Goal: Task Accomplishment & Management: Manage account settings

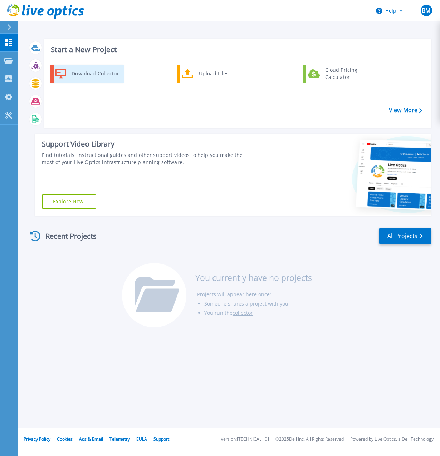
click at [93, 73] on div "Download Collector" at bounding box center [95, 74] width 54 height 14
click at [427, 12] on span "BM" at bounding box center [426, 11] width 9 height 6
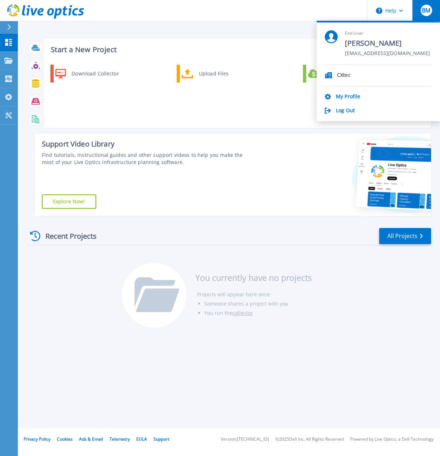
click at [340, 234] on div "Recent Projects All Projects" at bounding box center [229, 236] width 403 height 18
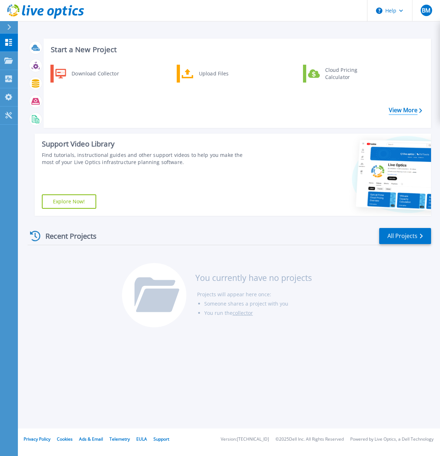
click at [395, 109] on link "View More" at bounding box center [405, 110] width 33 height 7
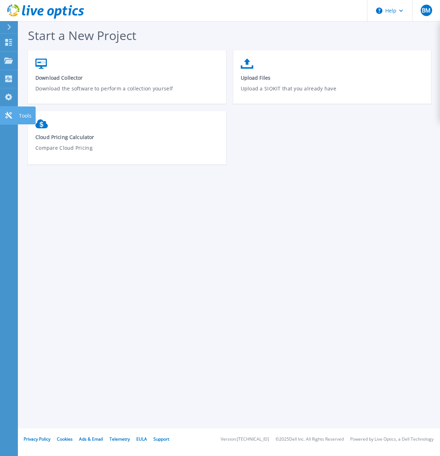
click at [8, 112] on div at bounding box center [8, 116] width 9 height 8
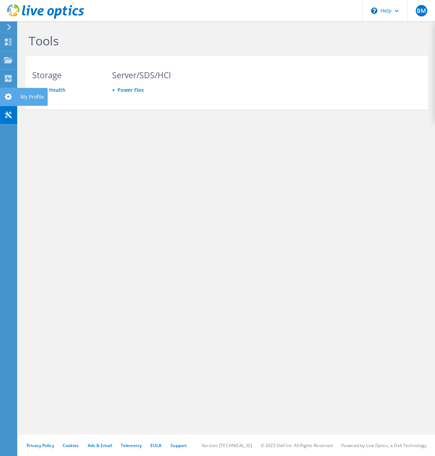
click at [12, 93] on icon at bounding box center [8, 96] width 9 height 7
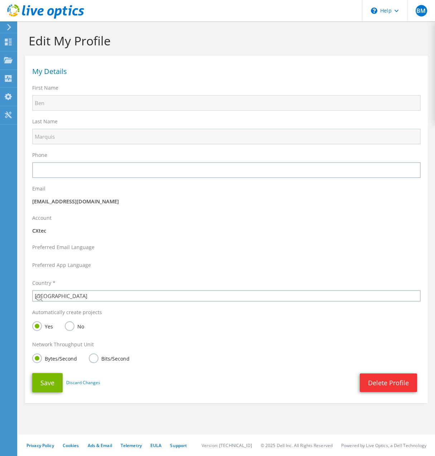
select select "224"
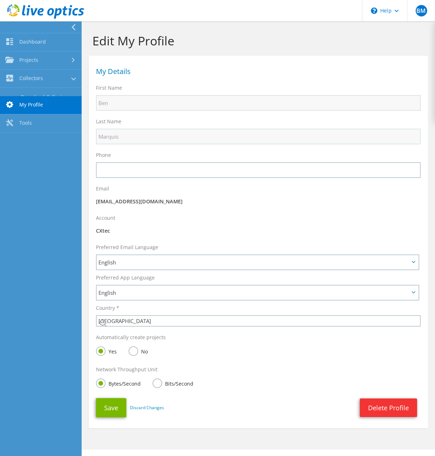
select select "224"
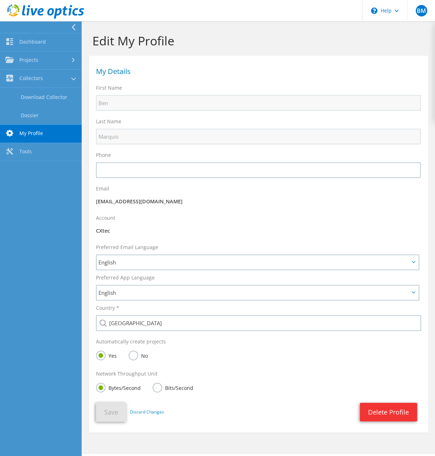
click at [71, 28] on icon at bounding box center [73, 27] width 5 height 6
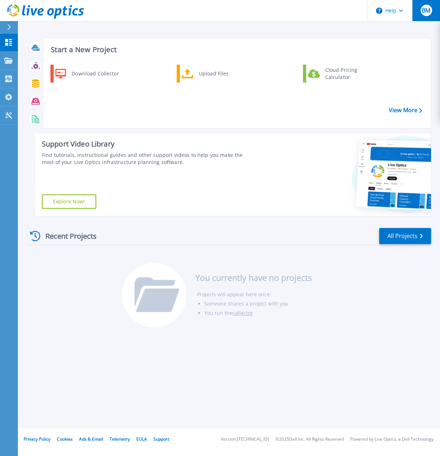
click at [418, 12] on button "BM" at bounding box center [426, 10] width 28 height 21
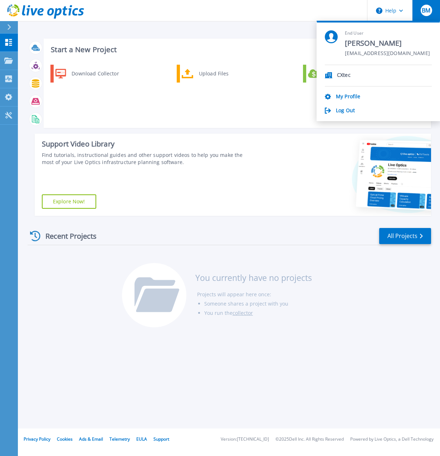
click at [150, 37] on div "Start a New Project Download Collector Upload Files Cloud Pricing Calculator Vi…" at bounding box center [229, 127] width 403 height 189
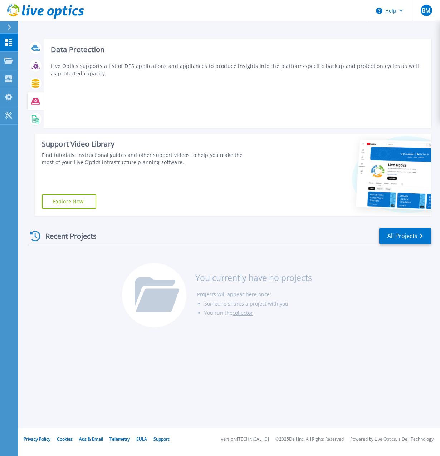
click at [34, 100] on icon at bounding box center [35, 101] width 8 height 6
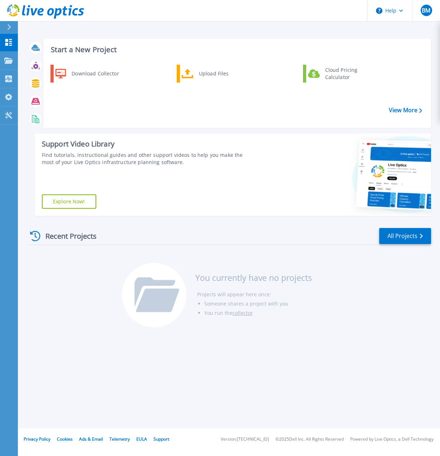
click at [10, 29] on icon at bounding box center [9, 27] width 4 height 6
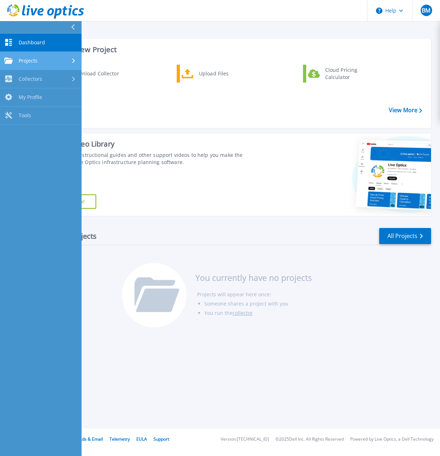
click at [36, 60] on span "Projects" at bounding box center [28, 61] width 19 height 6
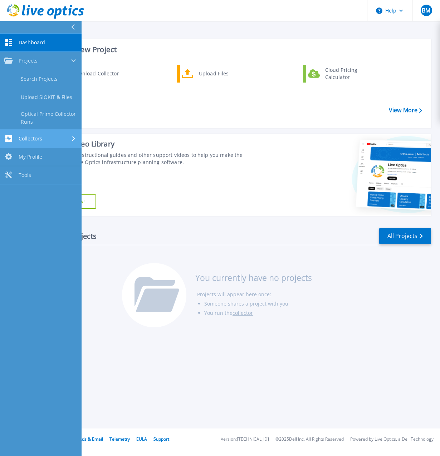
click at [36, 136] on span "Collectors" at bounding box center [31, 139] width 24 height 6
click at [33, 131] on span "My Profile" at bounding box center [31, 134] width 24 height 6
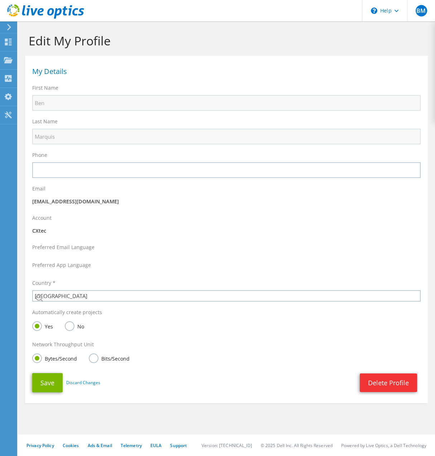
select select "224"
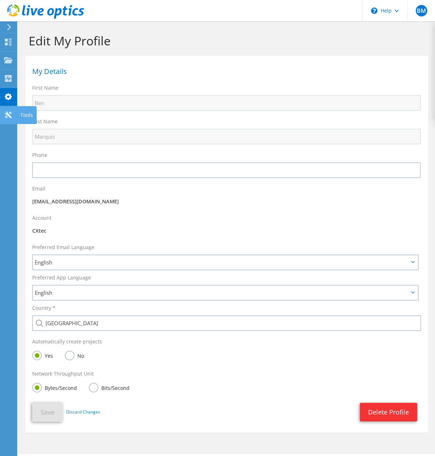
click at [5, 112] on icon at bounding box center [8, 115] width 9 height 7
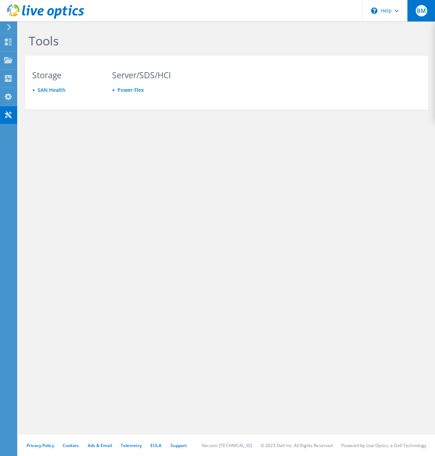
click at [416, 10] on span "BM" at bounding box center [420, 10] width 11 height 11
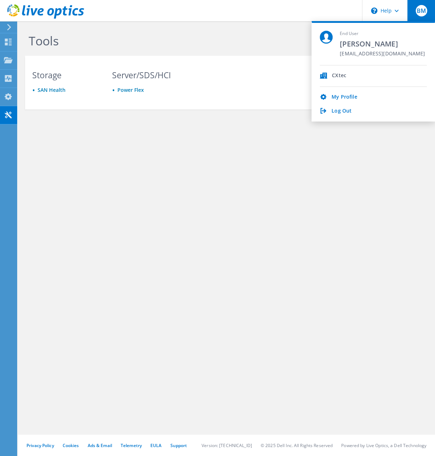
click at [172, 167] on div "Tools Storage SAN Health Server/SDS/HCI Power Flex Privacy Policy Cookies Ads &…" at bounding box center [226, 238] width 417 height 435
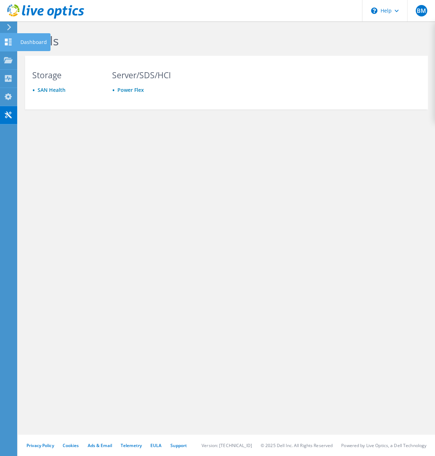
click at [11, 39] on use at bounding box center [8, 42] width 7 height 7
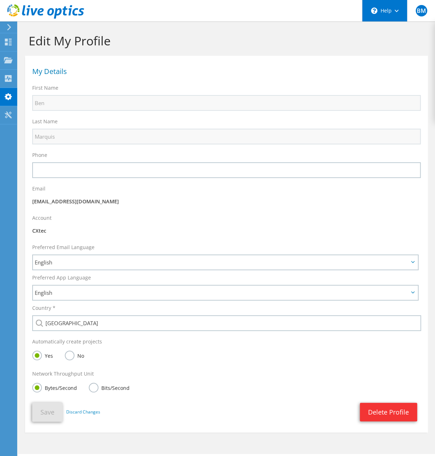
click at [379, 11] on div "\n Help" at bounding box center [384, 10] width 45 height 21
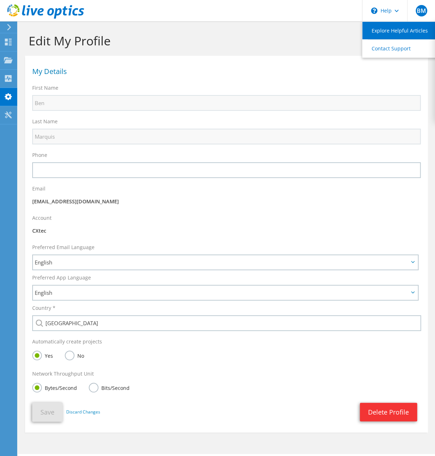
click at [376, 32] on link "Explore Helpful Articles" at bounding box center [402, 31] width 80 height 18
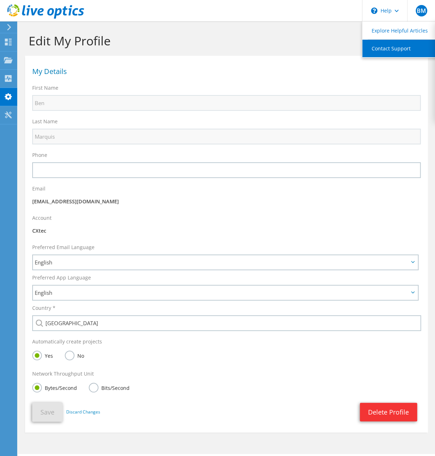
click at [375, 50] on link "Contact Support" at bounding box center [402, 49] width 80 height 18
click at [162, 75] on h1 "My Details" at bounding box center [224, 71] width 384 height 7
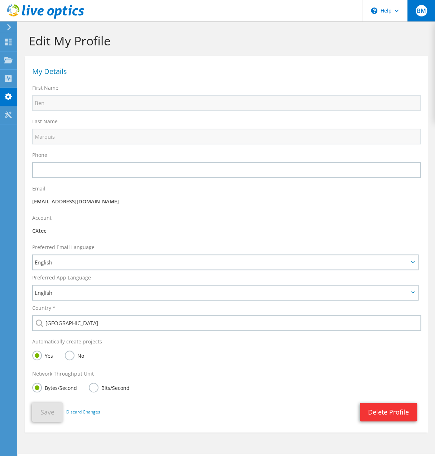
click at [420, 14] on span "BM" at bounding box center [420, 10] width 11 height 11
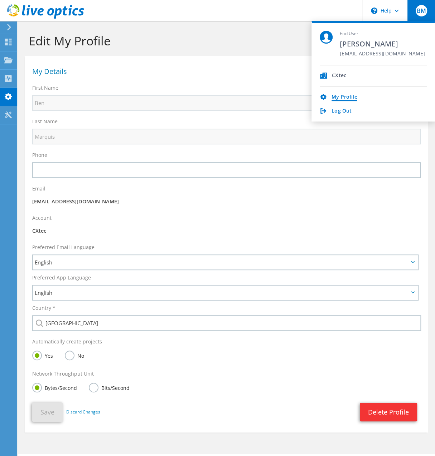
click at [338, 97] on link "My Profile" at bounding box center [343, 97] width 25 height 7
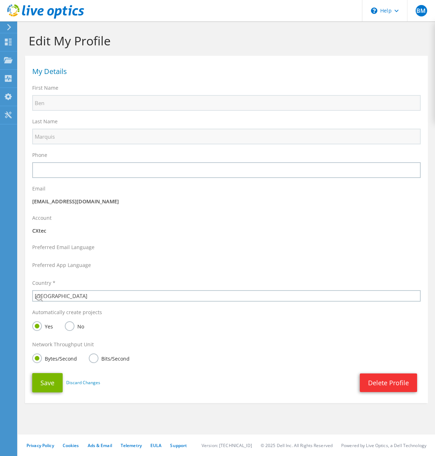
select select "224"
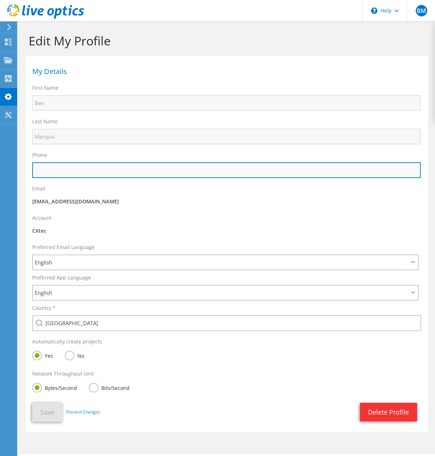
click at [48, 170] on input "text" at bounding box center [226, 170] width 388 height 16
type input "4072211950"
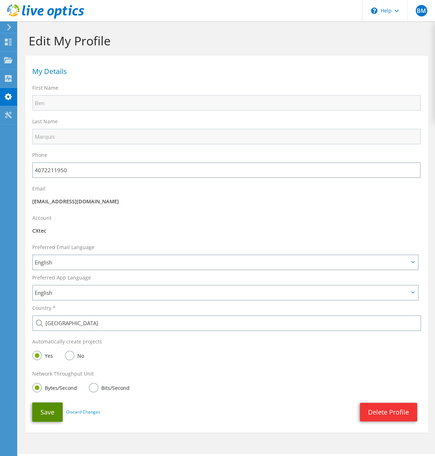
click at [43, 411] on button "Save" at bounding box center [47, 412] width 30 height 19
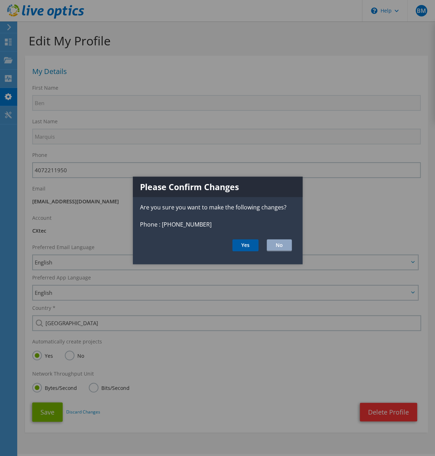
click at [247, 247] on button "Yes" at bounding box center [245, 246] width 26 height 12
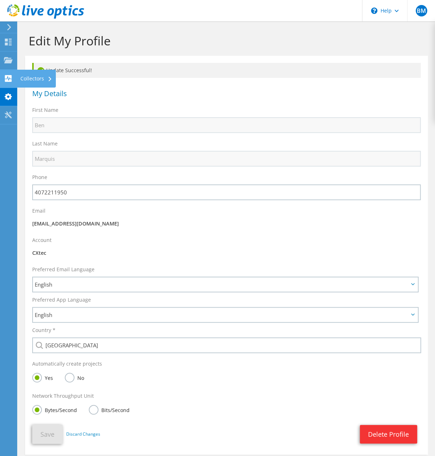
click at [9, 77] on use at bounding box center [8, 78] width 7 height 7
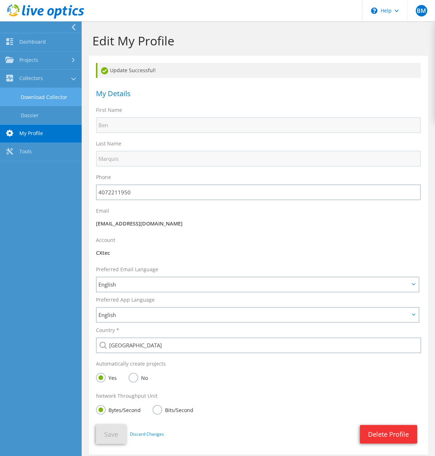
click at [28, 100] on link "Download Collector" at bounding box center [41, 97] width 82 height 18
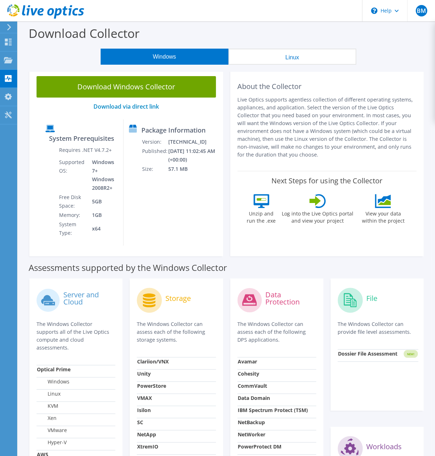
click at [257, 59] on button "Linux" at bounding box center [292, 57] width 128 height 16
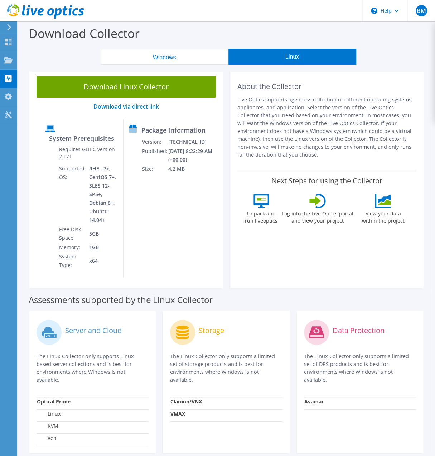
click at [167, 62] on button "Windows" at bounding box center [164, 57] width 128 height 16
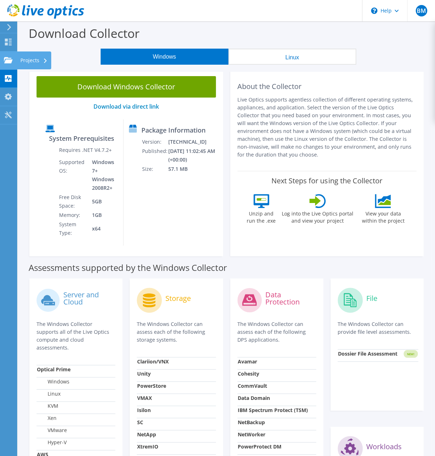
click at [9, 59] on icon at bounding box center [8, 60] width 9 height 7
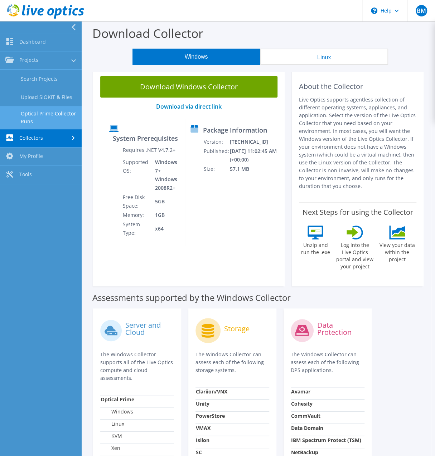
click at [36, 116] on link "Optical Prime Collector Runs" at bounding box center [41, 117] width 82 height 23
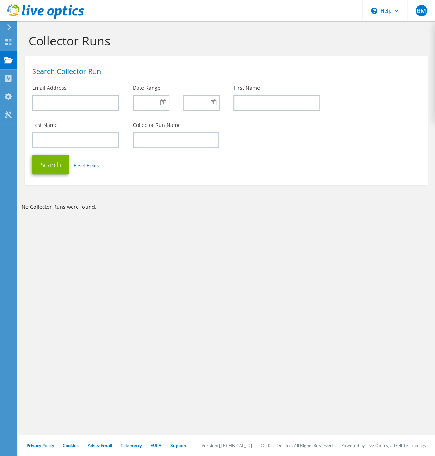
click at [9, 30] on icon at bounding box center [8, 27] width 5 height 6
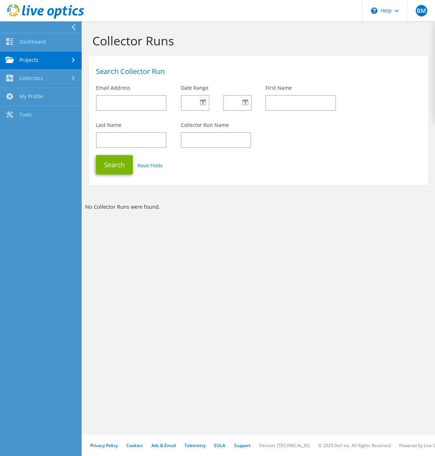
click at [73, 25] on icon at bounding box center [73, 27] width 5 height 6
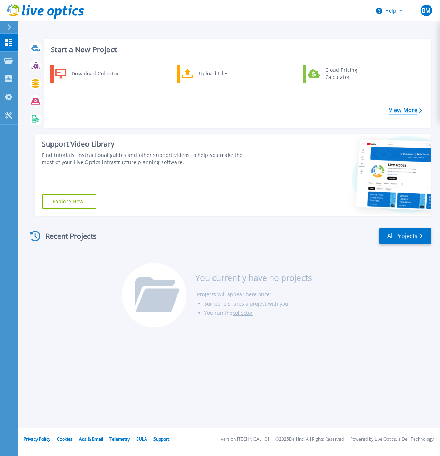
click at [407, 111] on link "View More" at bounding box center [405, 110] width 33 height 7
